Goal: Register for event/course

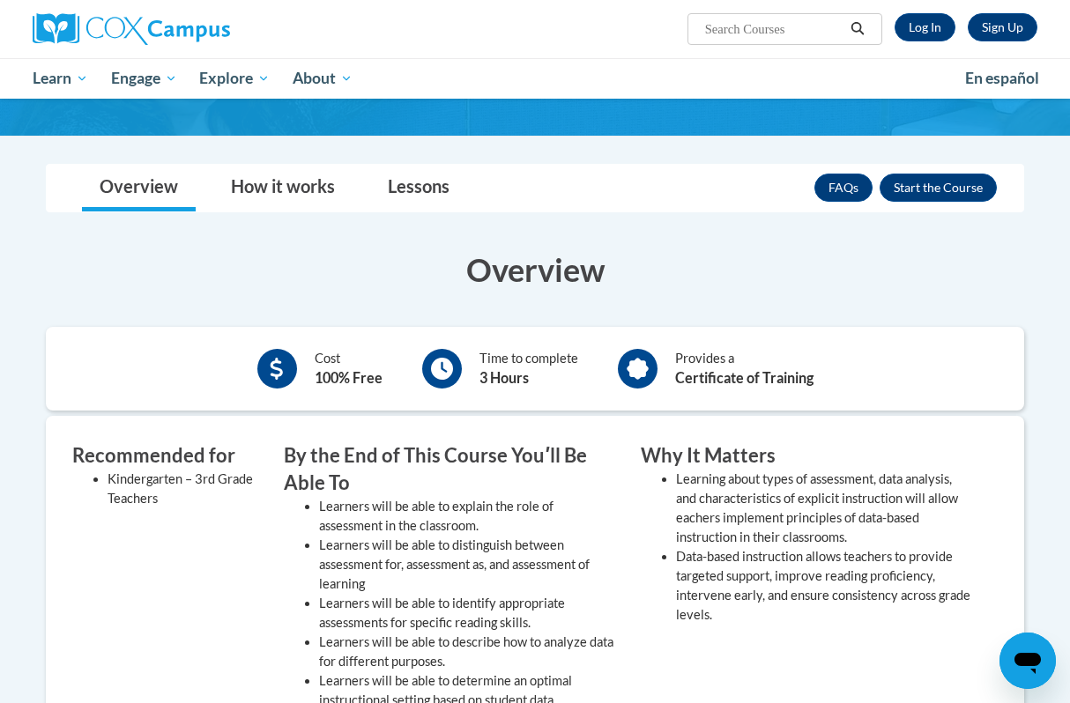
scroll to position [202, 0]
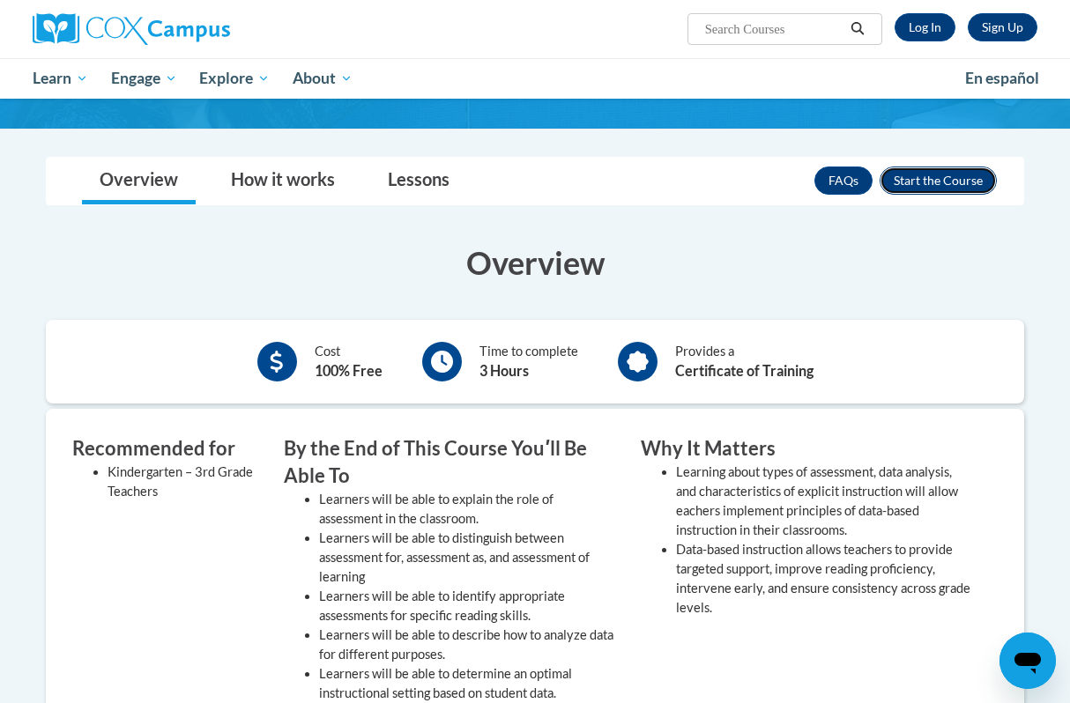
click at [958, 185] on button "Enroll" at bounding box center [938, 181] width 117 height 28
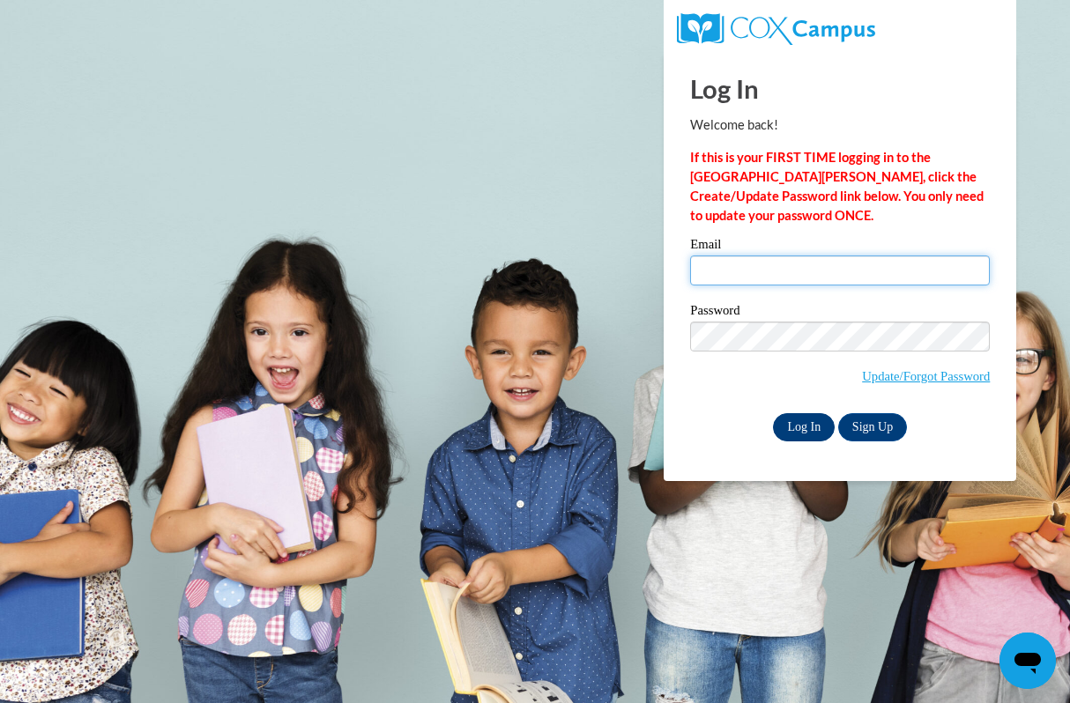
type input "hk00326@georgiasouthern.edu"
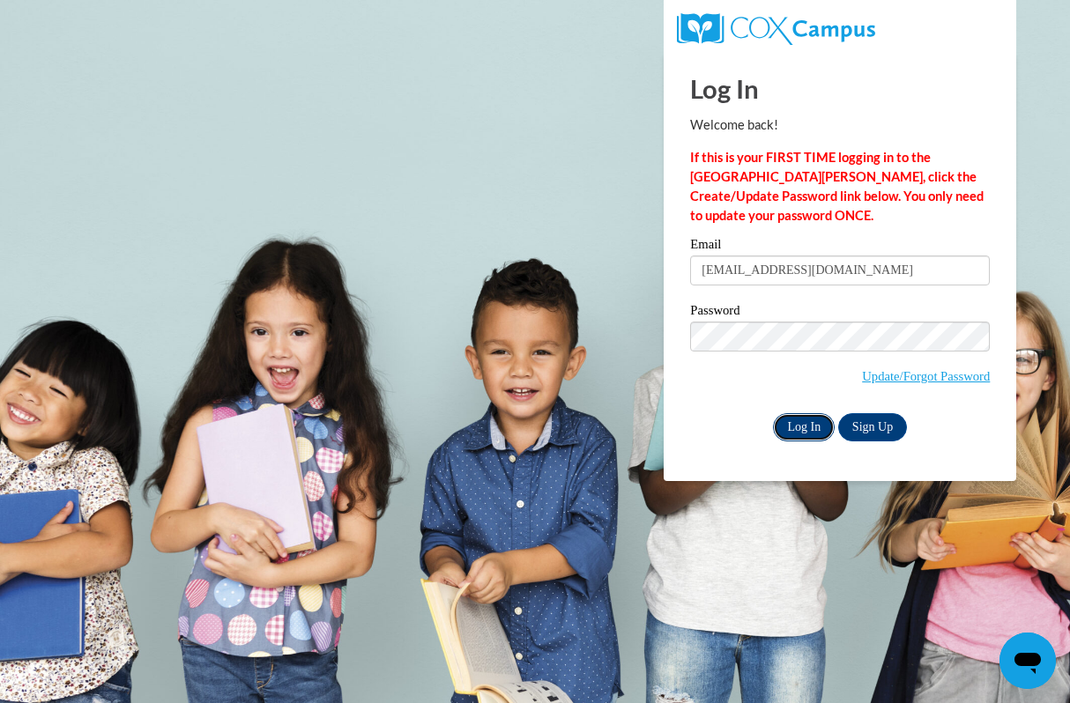
click at [800, 429] on input "Log In" at bounding box center [804, 427] width 62 height 28
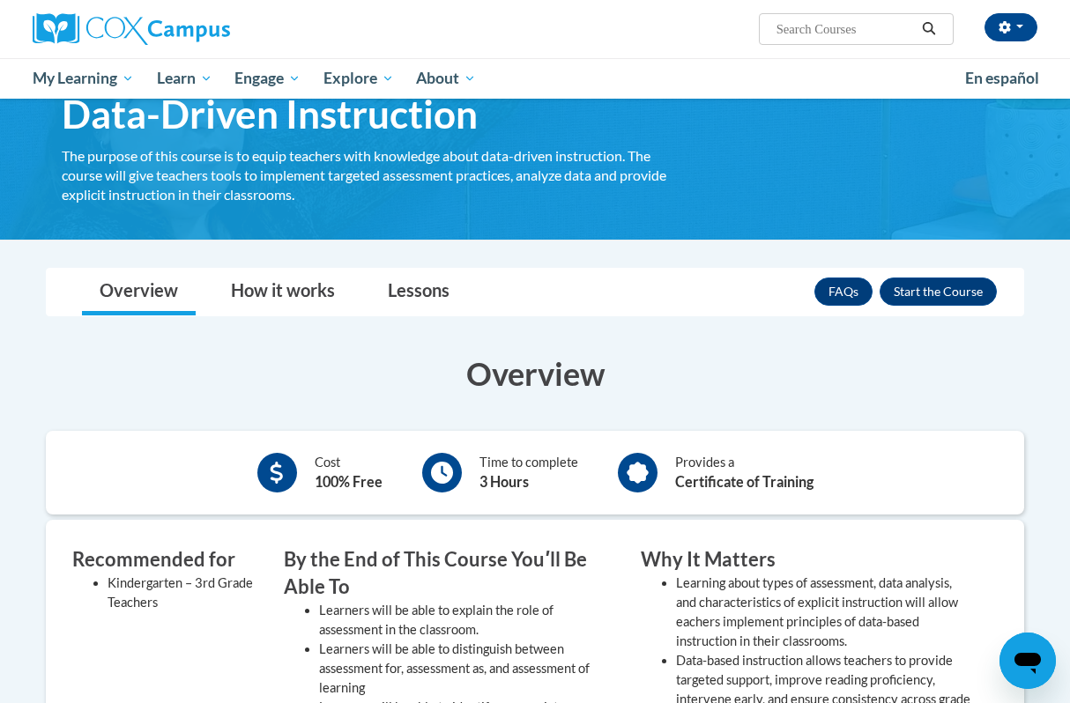
scroll to position [71, 0]
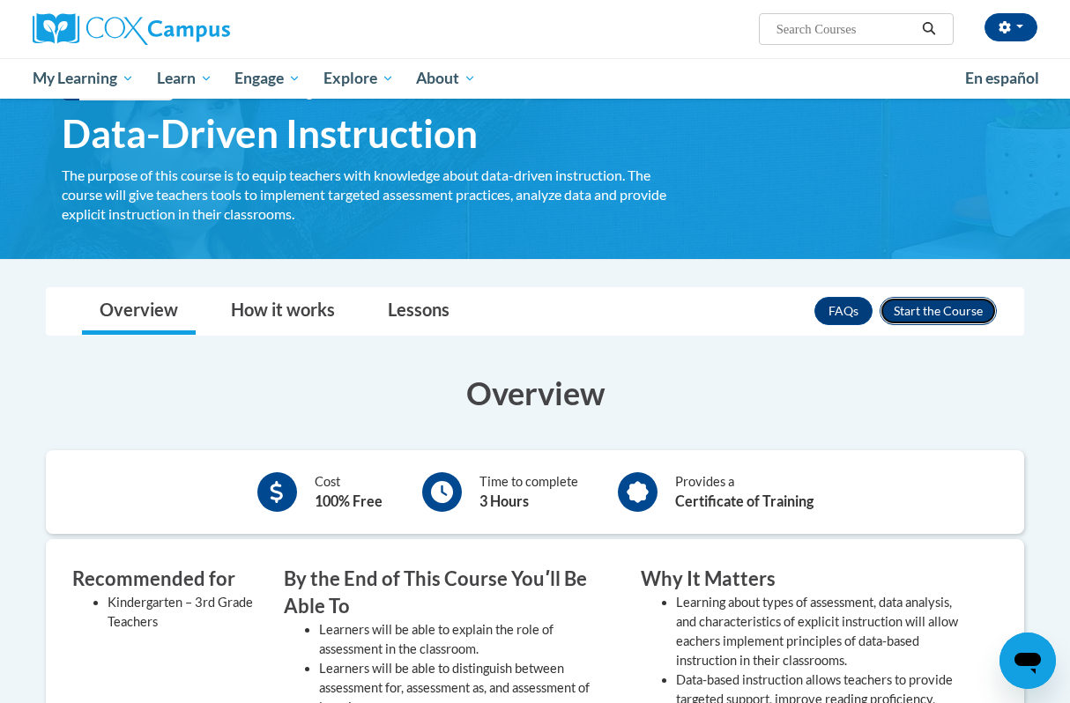
click at [941, 314] on button "Enroll" at bounding box center [938, 311] width 117 height 28
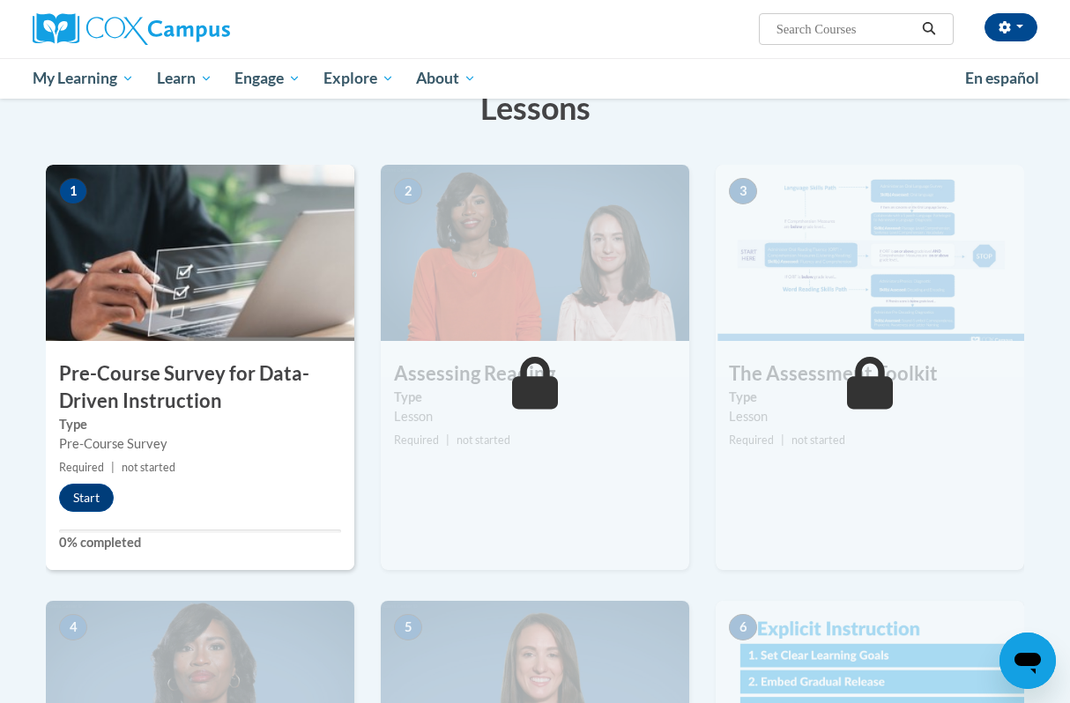
scroll to position [301, 0]
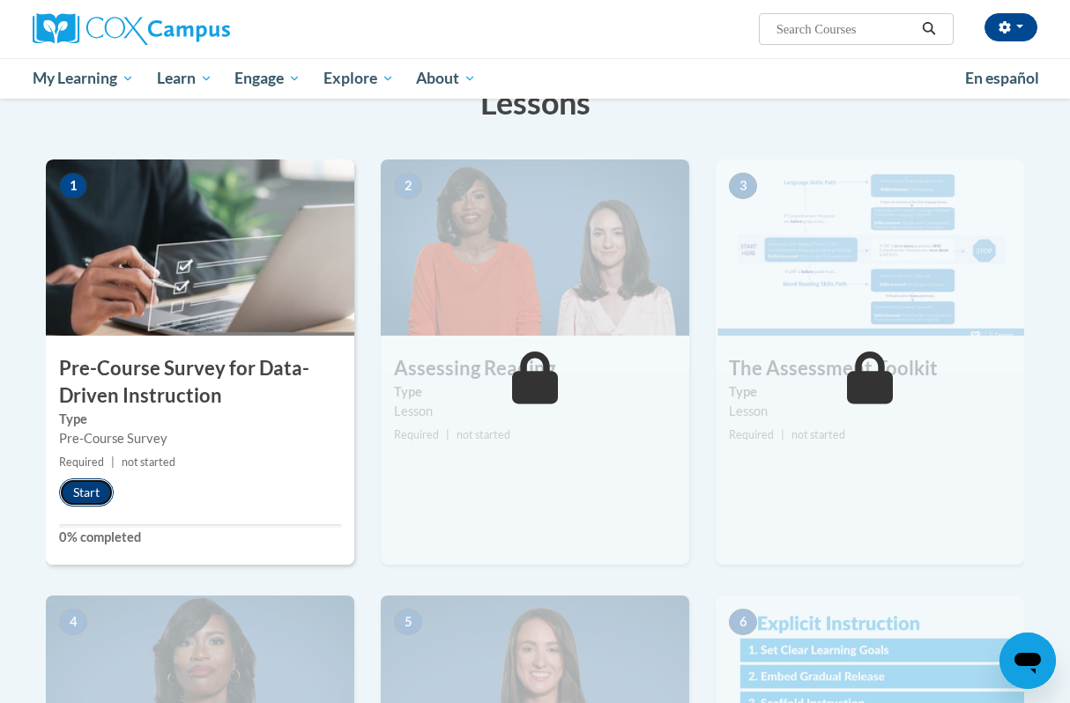
click at [86, 492] on button "Start" at bounding box center [86, 493] width 55 height 28
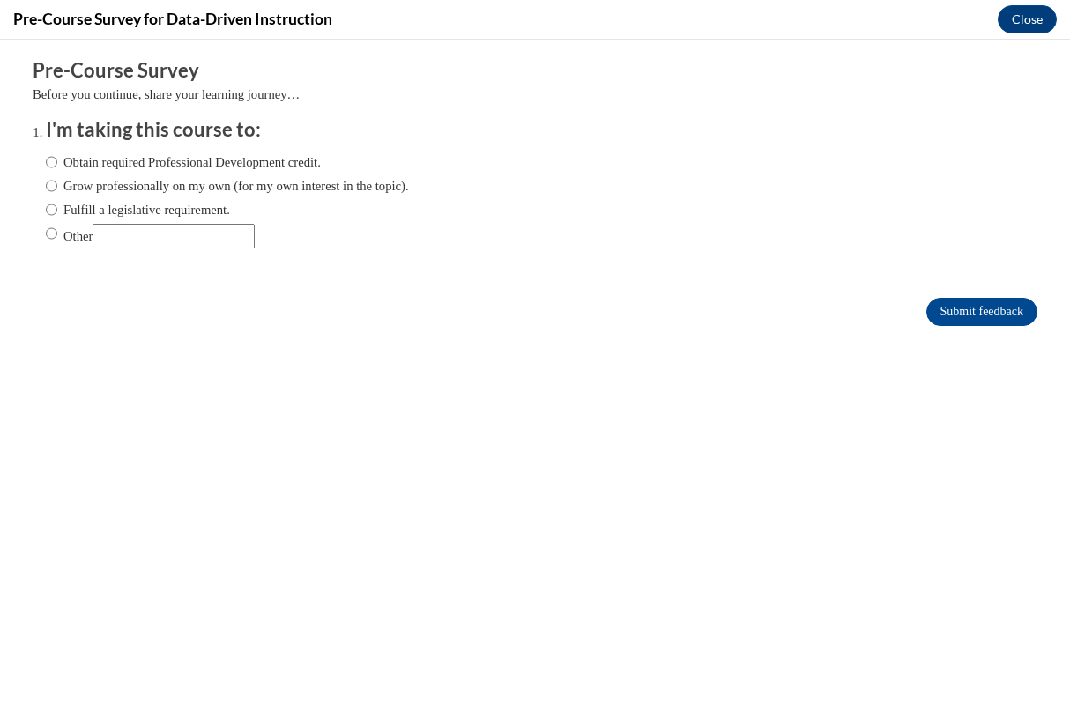
scroll to position [0, 0]
click at [52, 162] on input "Obtain required Professional Development credit." at bounding box center [51, 162] width 11 height 19
radio input "true"
click at [999, 317] on input "Submit feedback" at bounding box center [982, 312] width 111 height 28
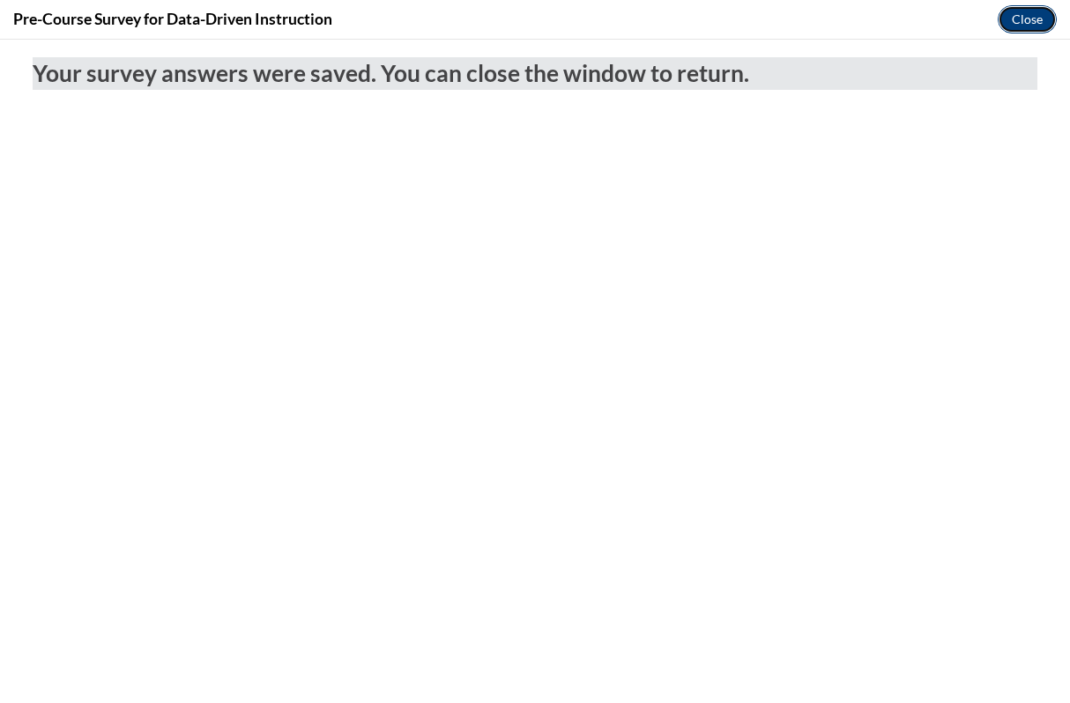
click at [1029, 24] on button "Close" at bounding box center [1027, 19] width 59 height 28
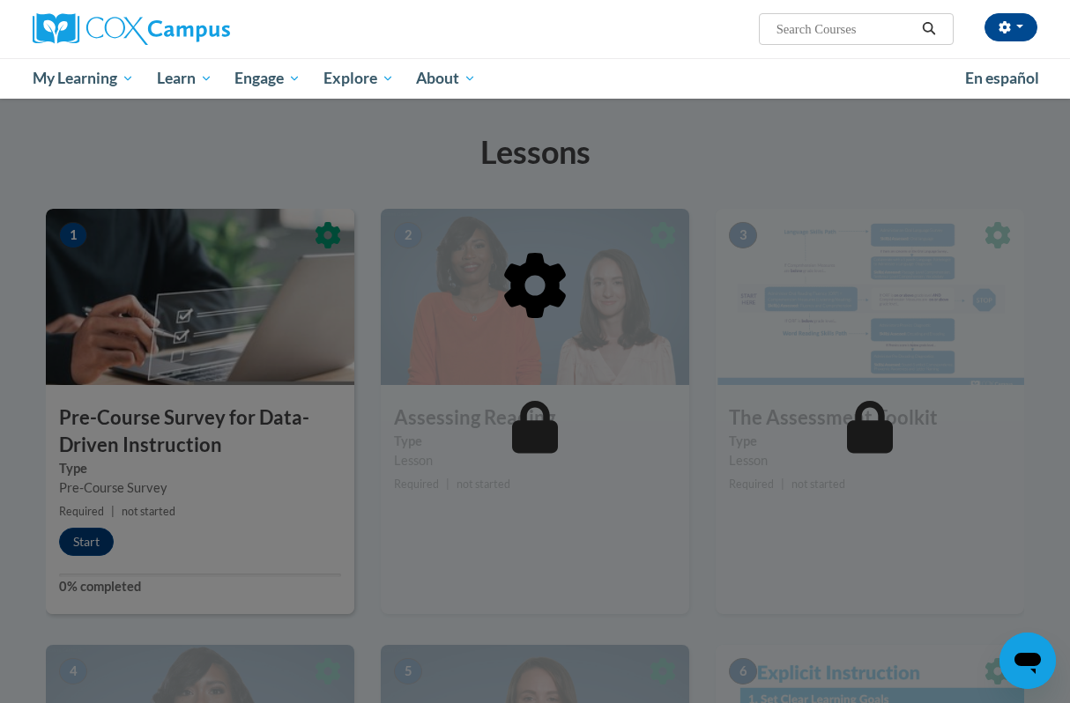
scroll to position [261, 0]
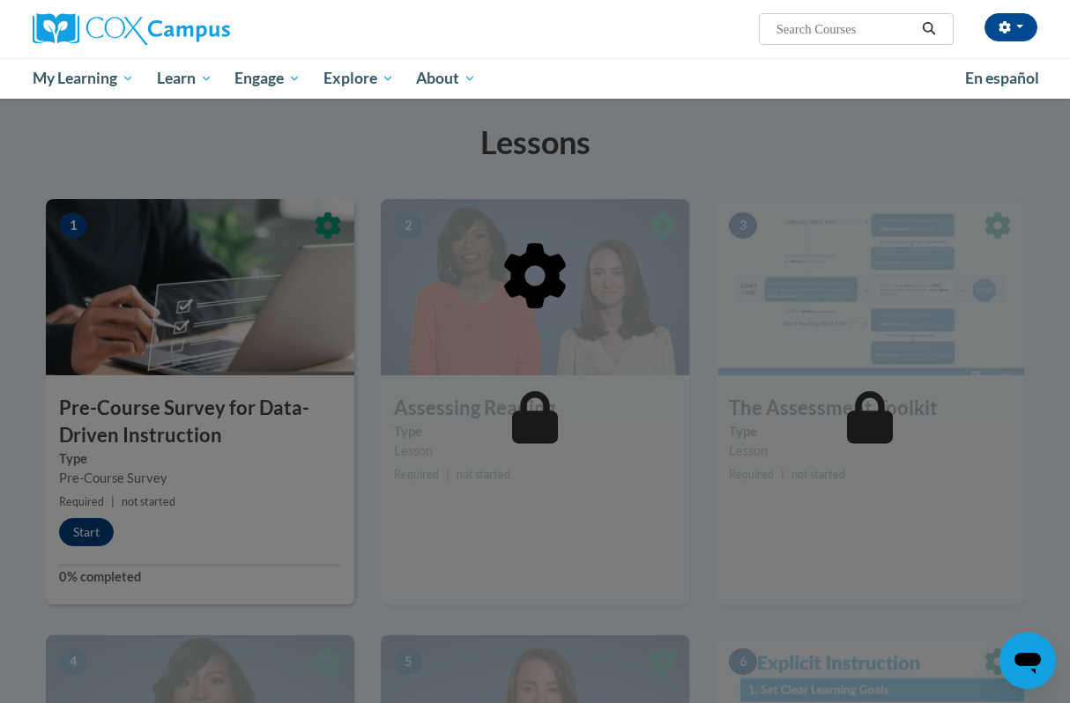
click at [227, 500] on div at bounding box center [535, 366] width 979 height 335
click at [551, 278] on icon at bounding box center [535, 276] width 62 height 66
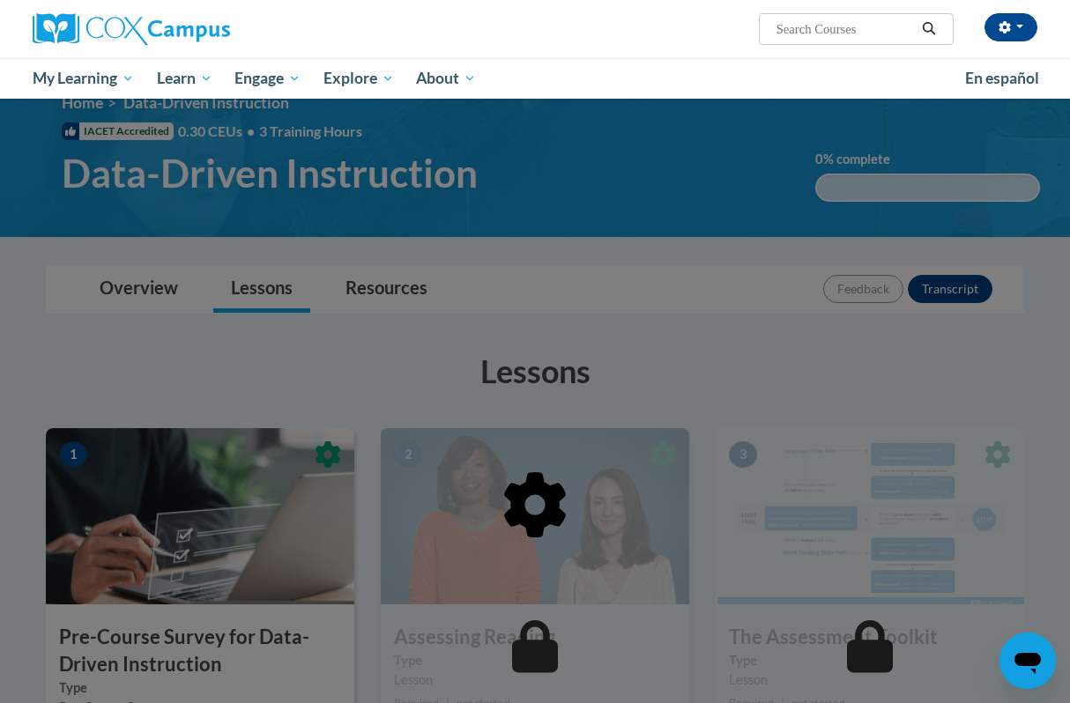
scroll to position [0, 0]
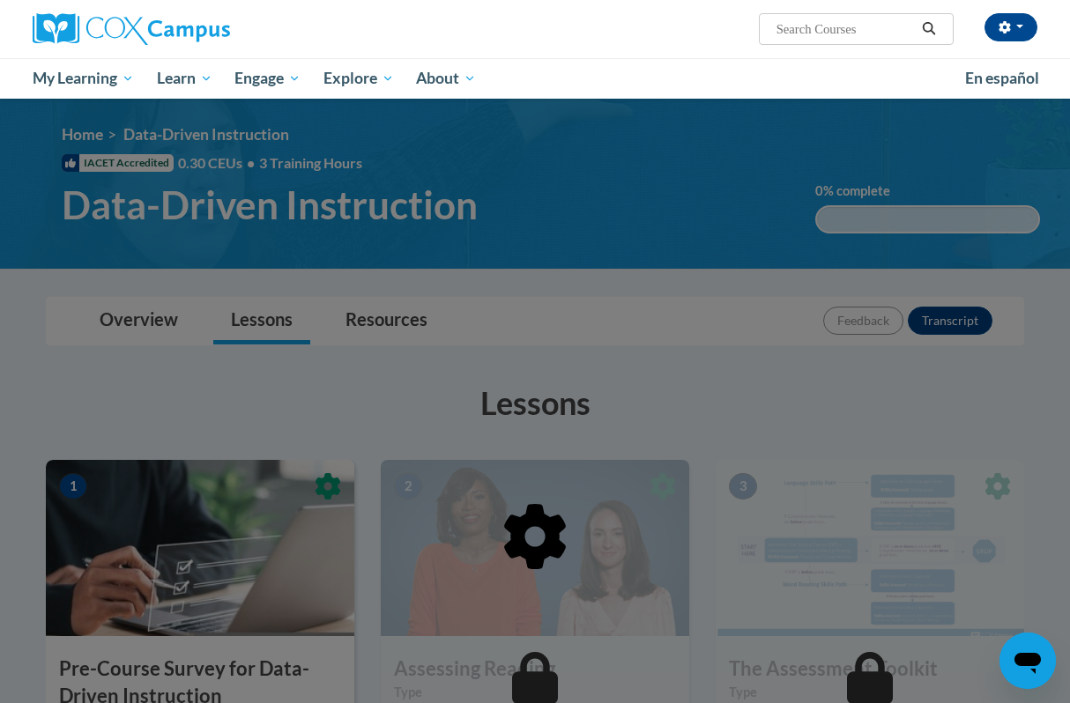
click at [479, 304] on div at bounding box center [535, 351] width 1070 height 703
click at [1025, 666] on icon "Open messaging window" at bounding box center [1028, 663] width 26 height 21
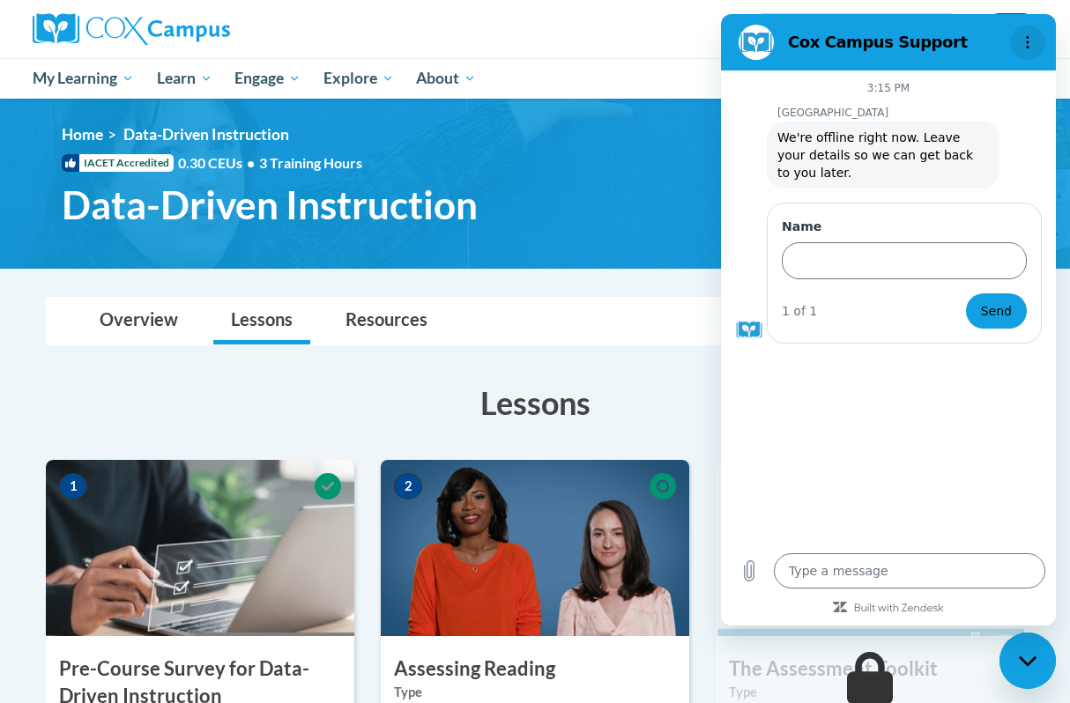
click at [1026, 41] on icon "Options menu" at bounding box center [1028, 42] width 14 height 14
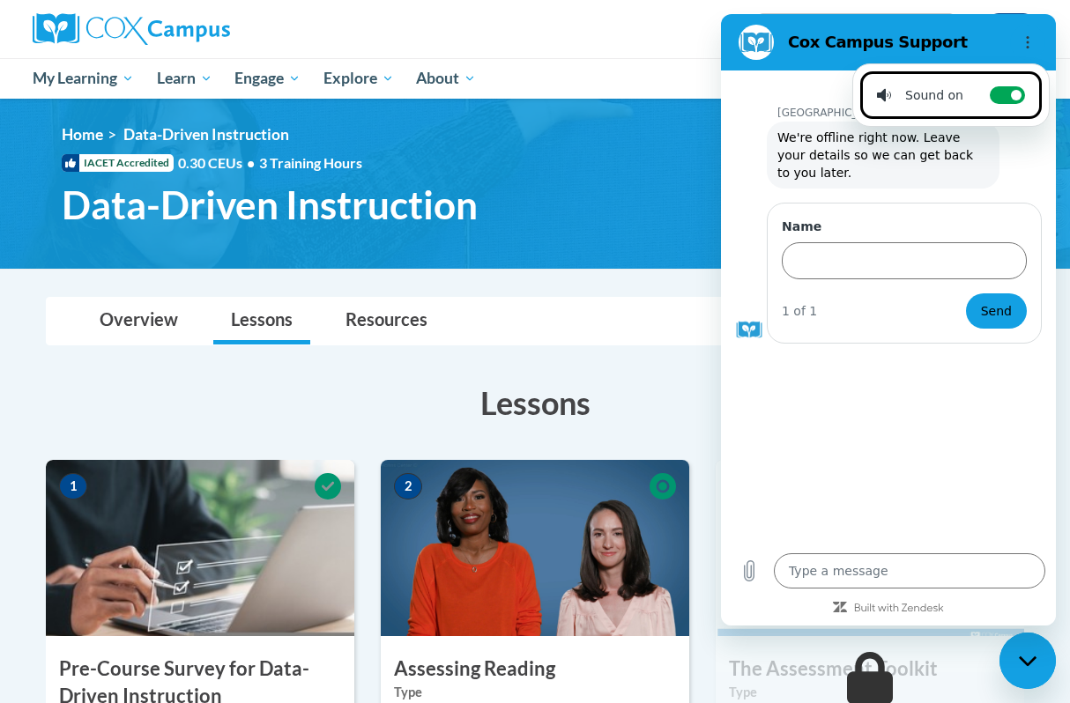
click at [770, 34] on figure at bounding box center [756, 42] width 35 height 35
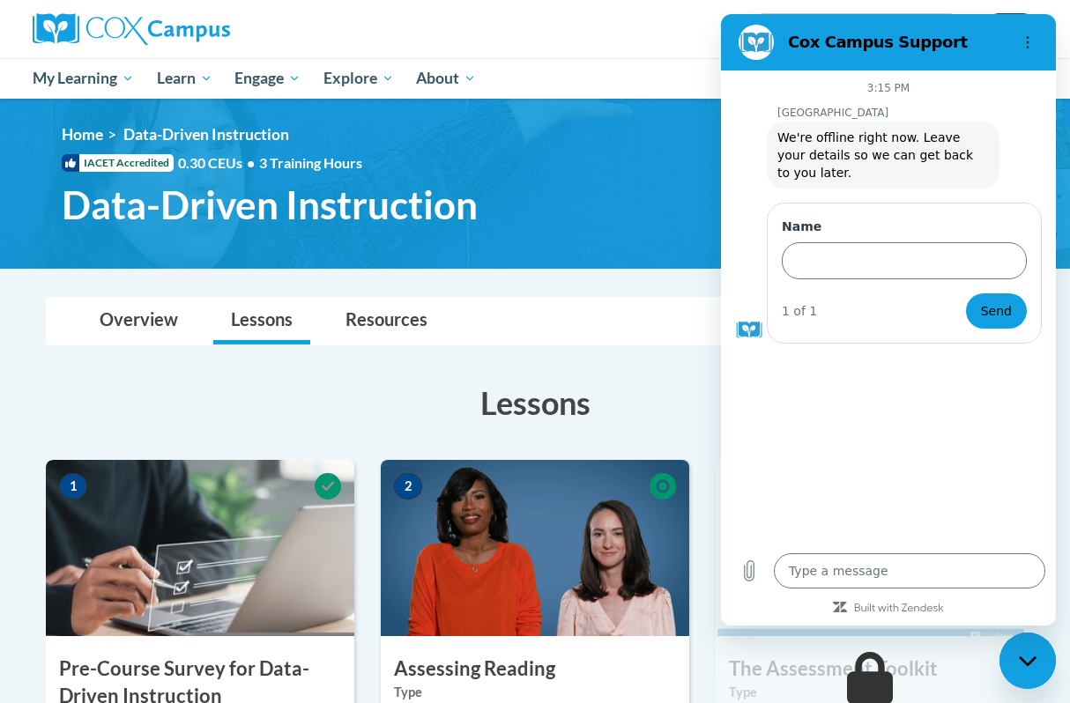
click at [756, 40] on figure at bounding box center [756, 42] width 35 height 35
click at [1043, 658] on div "Close messaging window" at bounding box center [1027, 661] width 53 height 53
type textarea "x"
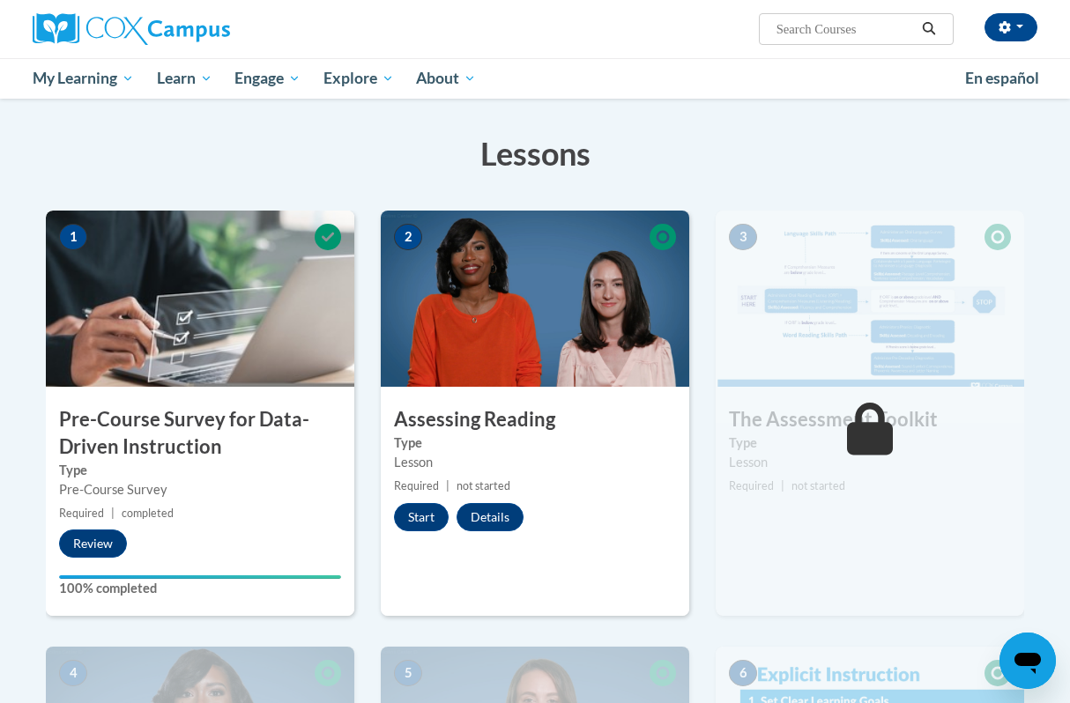
scroll to position [262, 0]
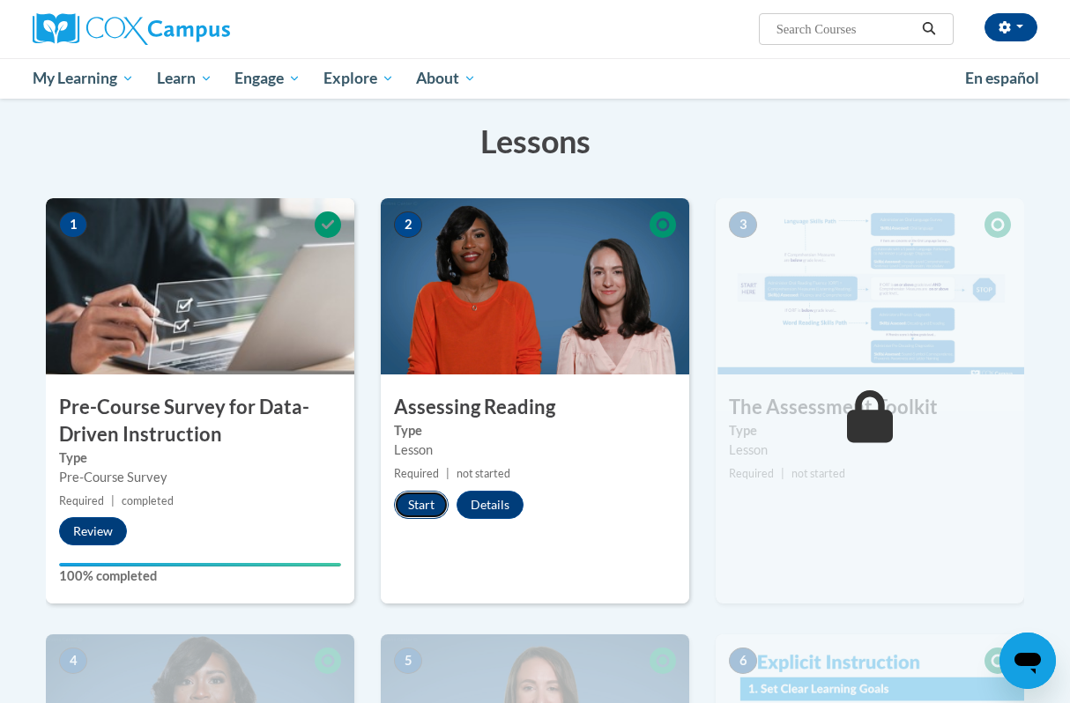
click at [422, 506] on button "Start" at bounding box center [421, 505] width 55 height 28
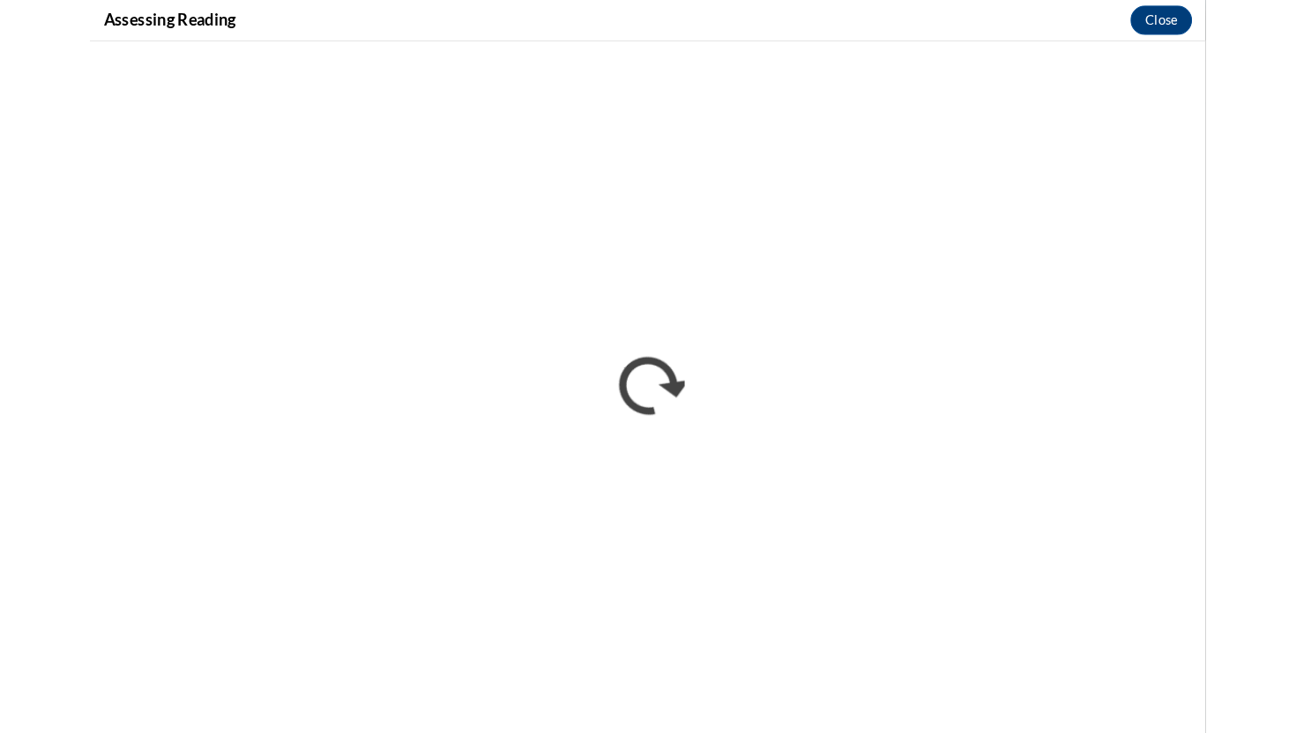
scroll to position [0, 0]
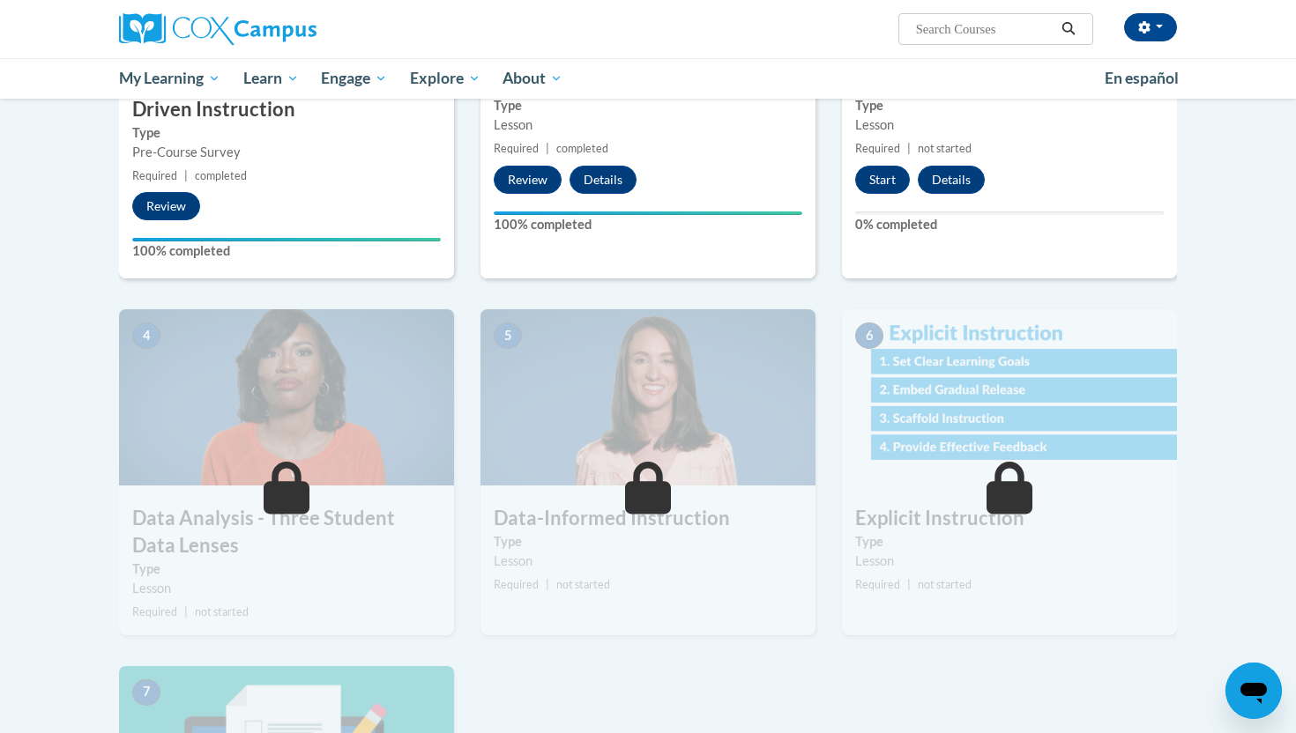
scroll to position [589, 0]
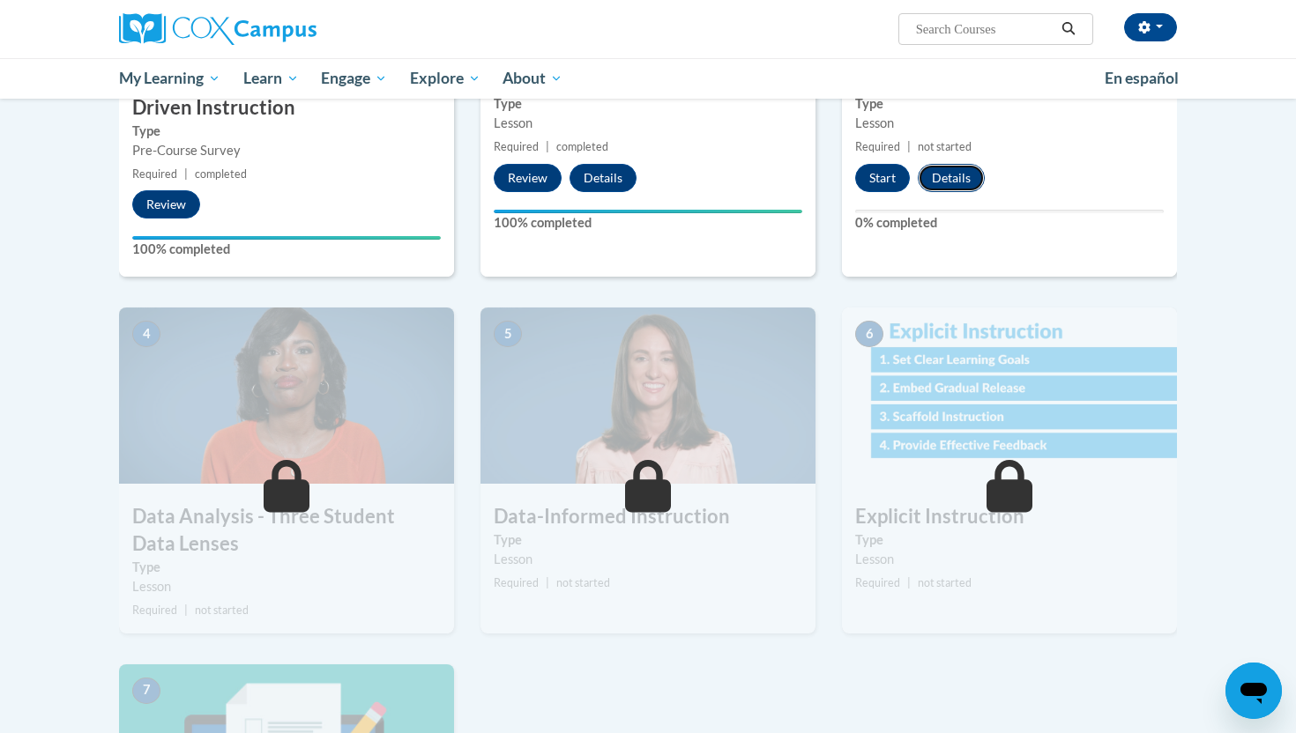
click at [957, 186] on button "Details" at bounding box center [951, 178] width 67 height 28
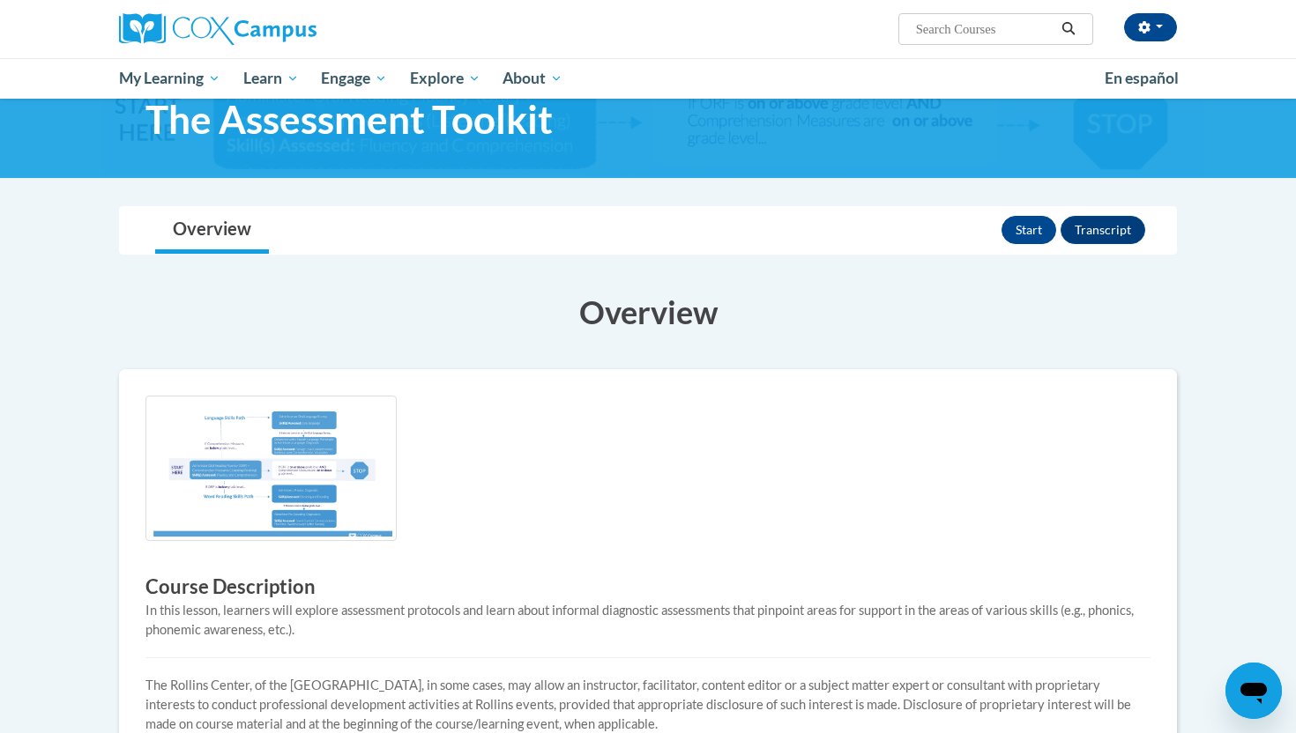
scroll to position [53, 0]
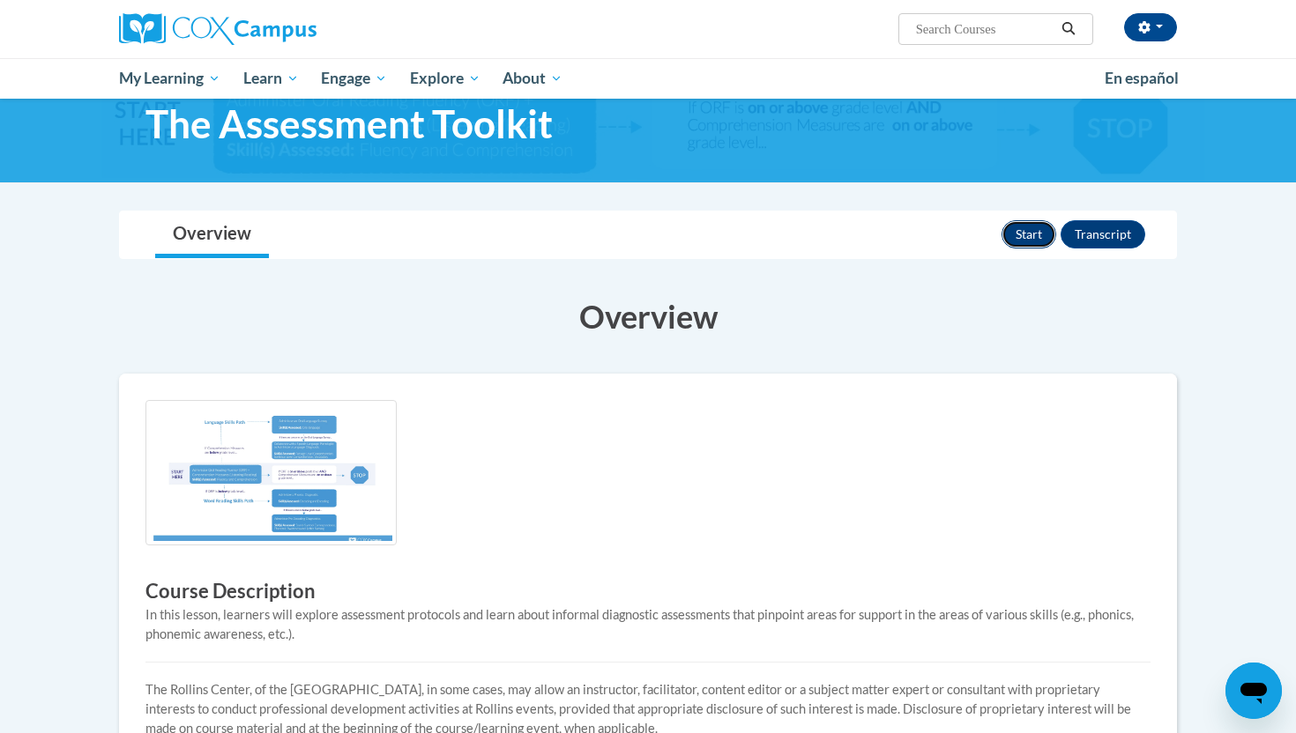
click at [1029, 240] on button "Start" at bounding box center [1028, 234] width 55 height 28
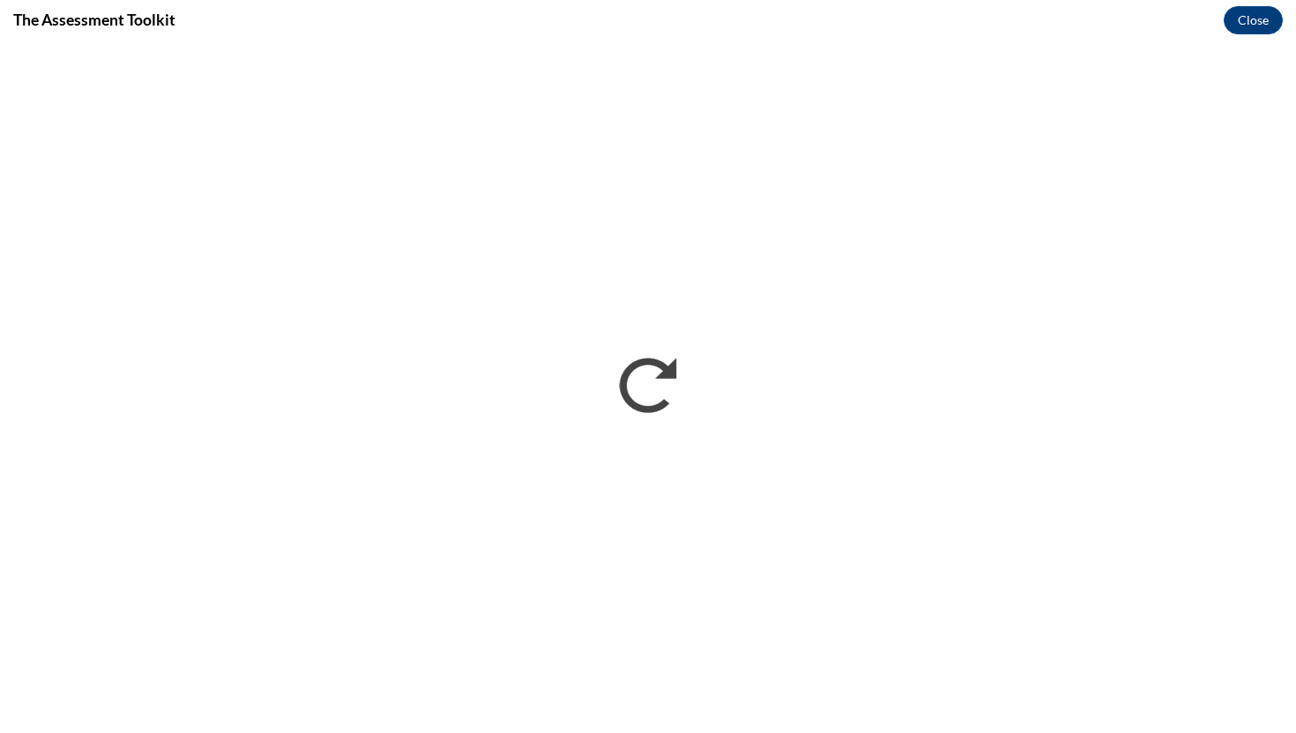
scroll to position [0, 0]
